Goal: Information Seeking & Learning: Learn about a topic

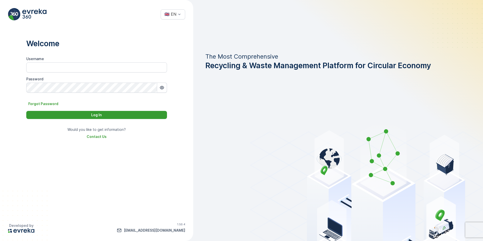
type input "Hussain.[PERSON_NAME]"
click at [107, 114] on div "Log In" at bounding box center [96, 114] width 135 height 5
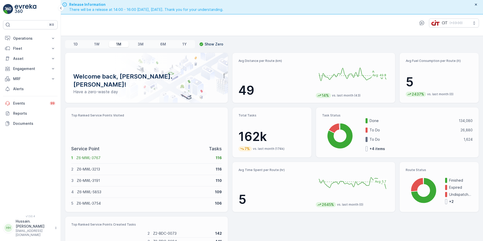
click at [76, 42] on p "1D" at bounding box center [75, 44] width 4 height 5
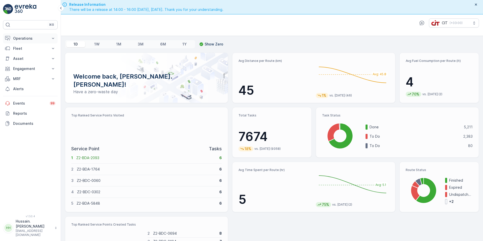
click at [42, 39] on p "Operations" at bounding box center [30, 38] width 34 height 5
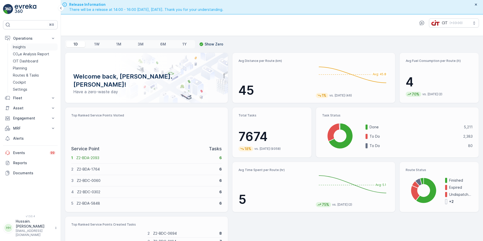
click at [22, 46] on p "Insights" at bounding box center [19, 46] width 13 height 5
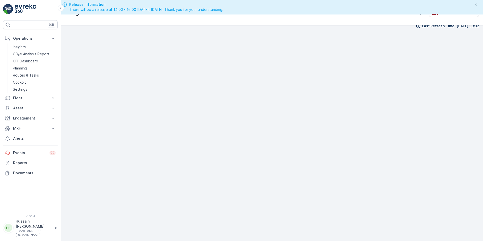
scroll to position [14, 0]
